Goal: Task Accomplishment & Management: Use online tool/utility

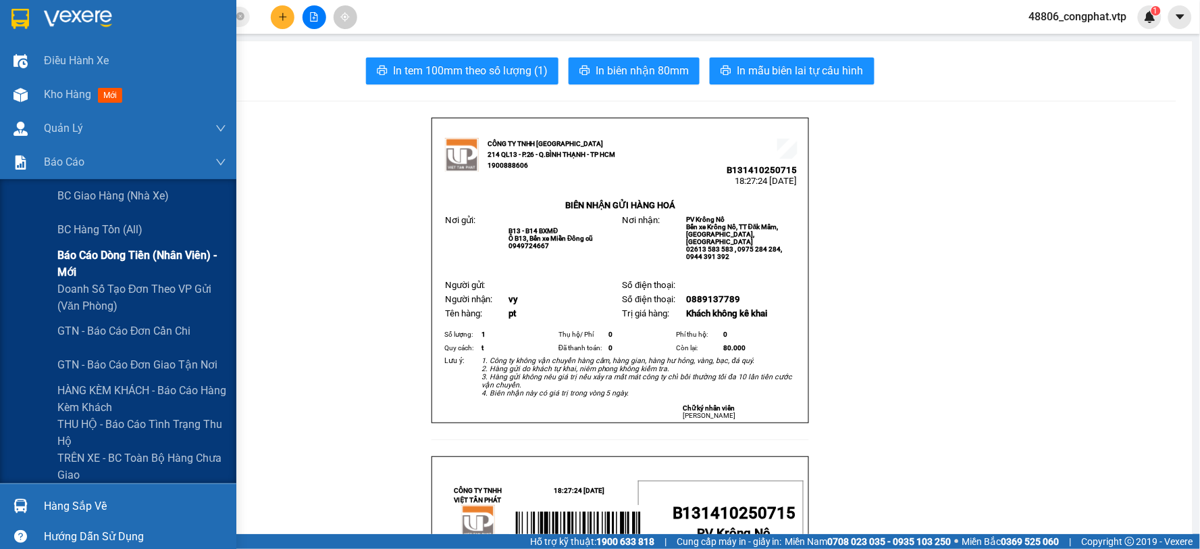
click at [105, 248] on span "Báo cáo dòng tiền (nhân viên) - mới" at bounding box center [141, 264] width 169 height 34
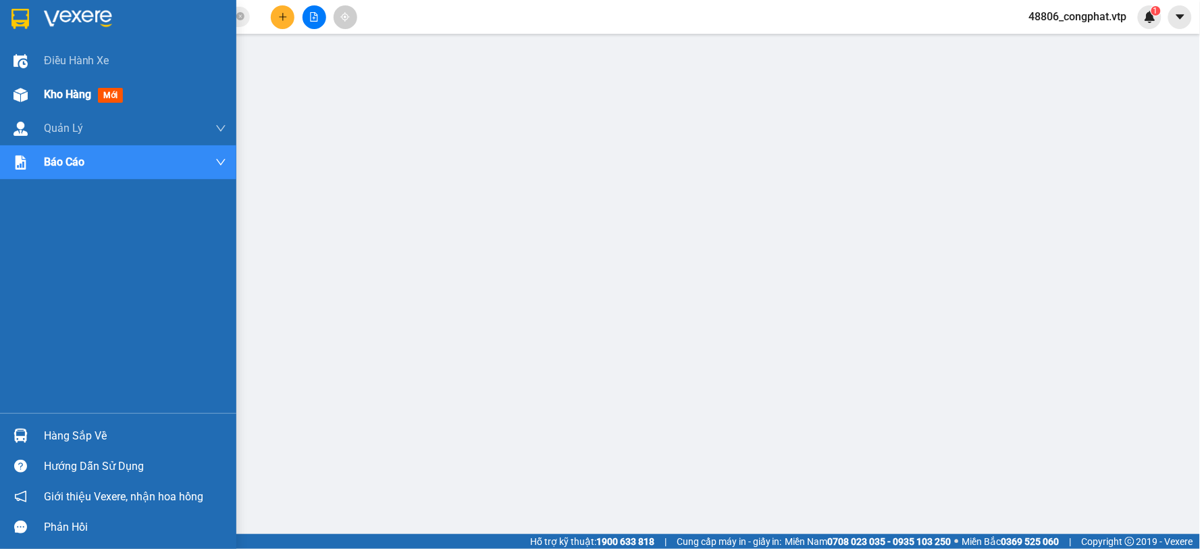
click at [24, 98] on img at bounding box center [21, 95] width 14 height 14
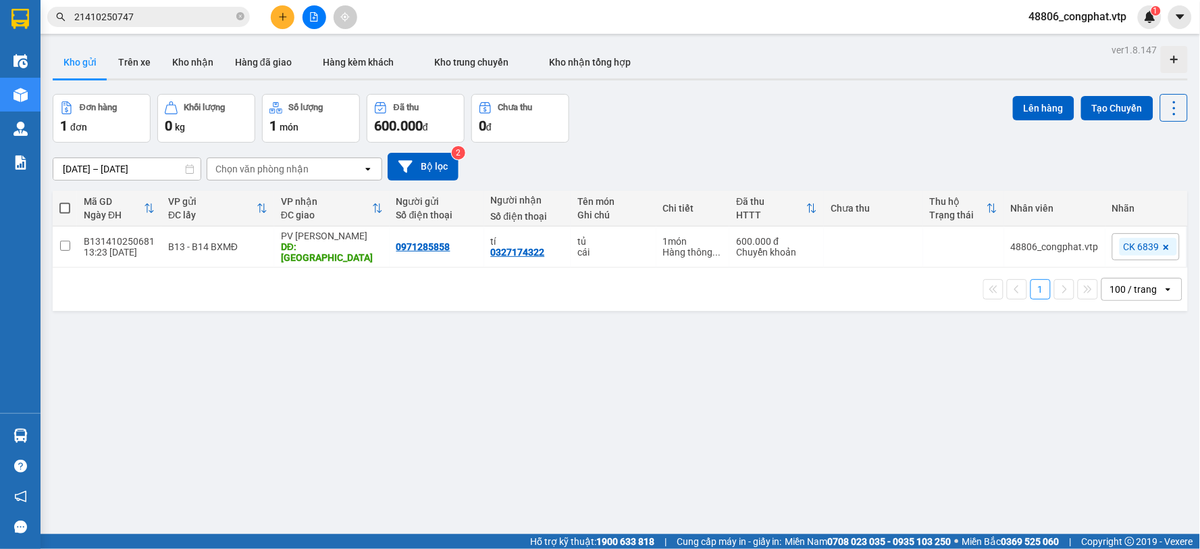
click at [1115, 20] on span "48806_congphat.vtp" at bounding box center [1079, 16] width 120 height 17
click at [1106, 32] on li "Đăng xuất" at bounding box center [1078, 42] width 122 height 22
